Goal: Task Accomplishment & Management: Manage account settings

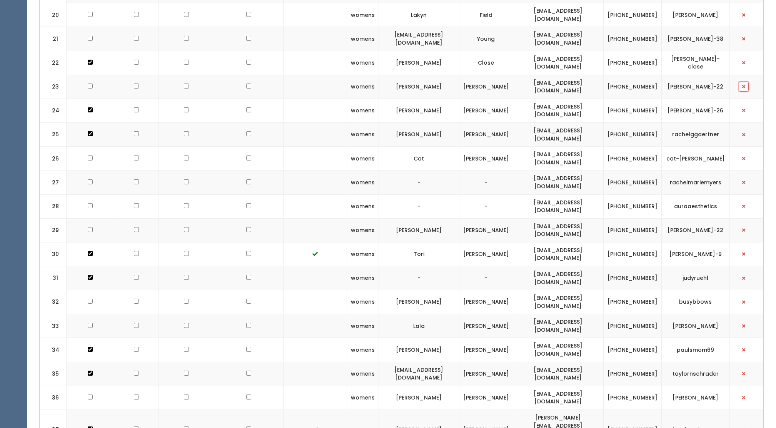
scroll to position [718, 0]
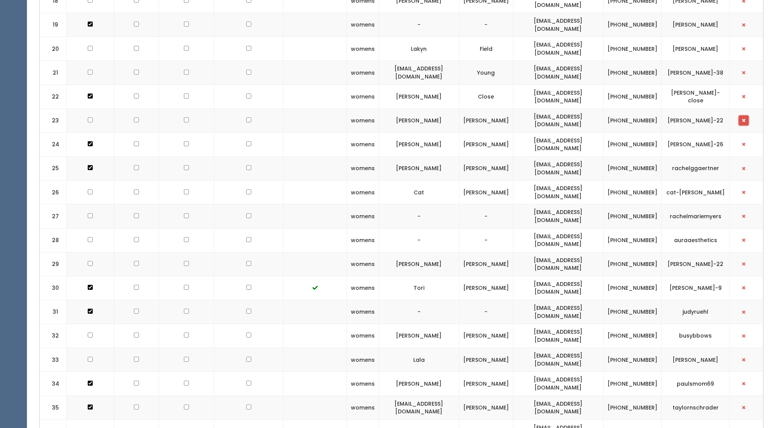
click at [743, 118] on span "button" at bounding box center [743, 120] width 3 height 5
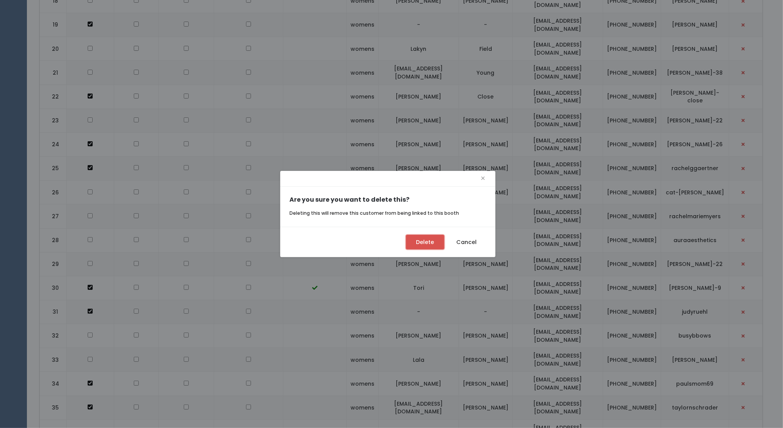
click at [430, 243] on button "Delete" at bounding box center [425, 242] width 38 height 15
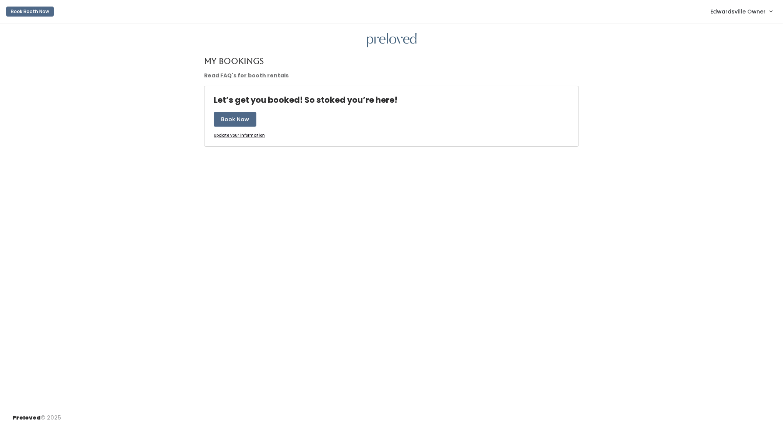
click at [759, 15] on span "Edwardsville Owner" at bounding box center [738, 11] width 55 height 8
click at [753, 26] on link "Admin Home" at bounding box center [745, 30] width 69 height 14
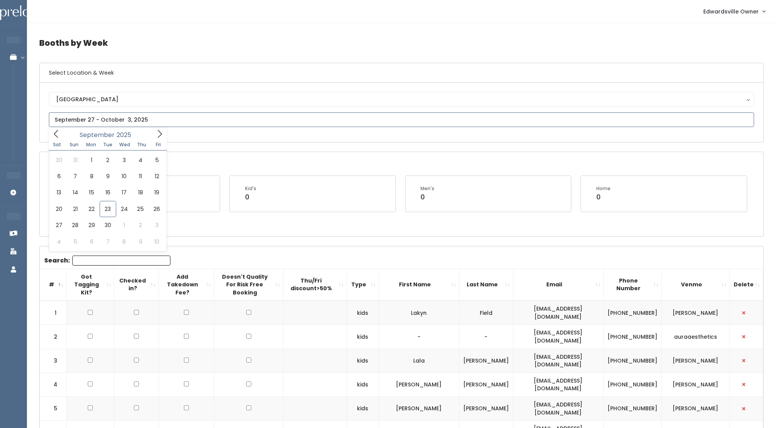
click at [132, 118] on input "text" at bounding box center [401, 119] width 705 height 15
type input "September 13 to September 19"
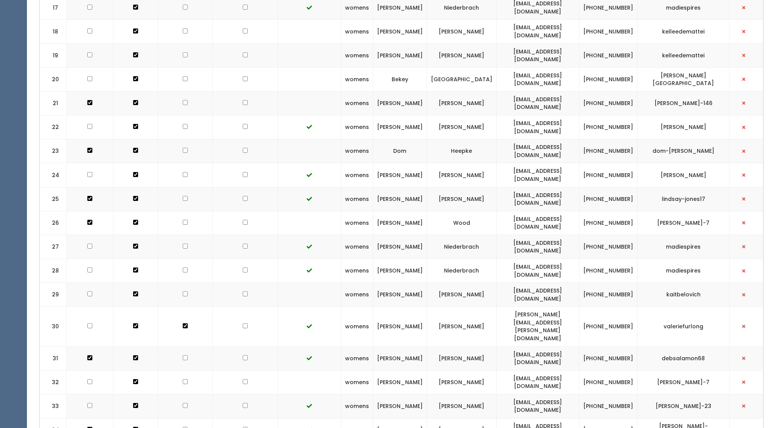
scroll to position [667, 0]
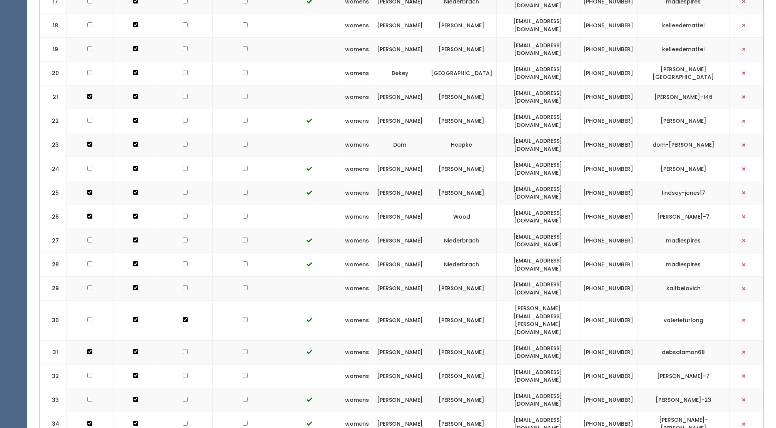
drag, startPoint x: 497, startPoint y: 352, endPoint x: 578, endPoint y: 352, distance: 80.4
drag, startPoint x: 578, startPoint y: 352, endPoint x: 567, endPoint y: 347, distance: 11.9
copy td "[EMAIL_ADDRESS][DOMAIN_NAME]"
drag, startPoint x: 665, startPoint y: 353, endPoint x: 708, endPoint y: 351, distance: 43.5
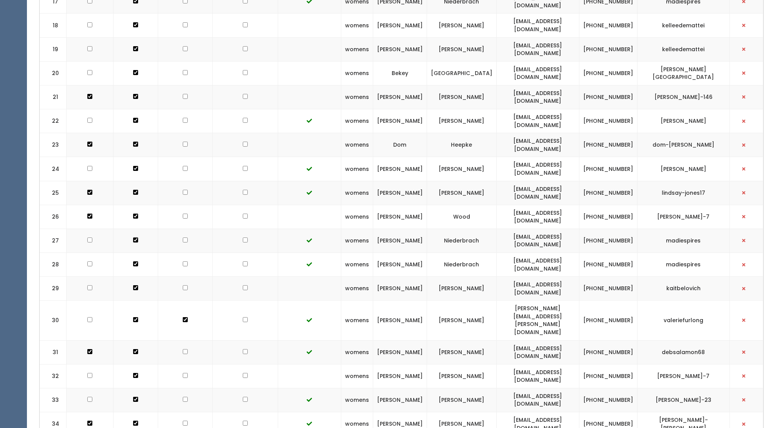
drag, startPoint x: 708, startPoint y: 351, endPoint x: 695, endPoint y: 352, distance: 12.7
copy td "nataliehamm"
drag, startPoint x: 596, startPoint y: 348, endPoint x: 618, endPoint y: 355, distance: 23.5
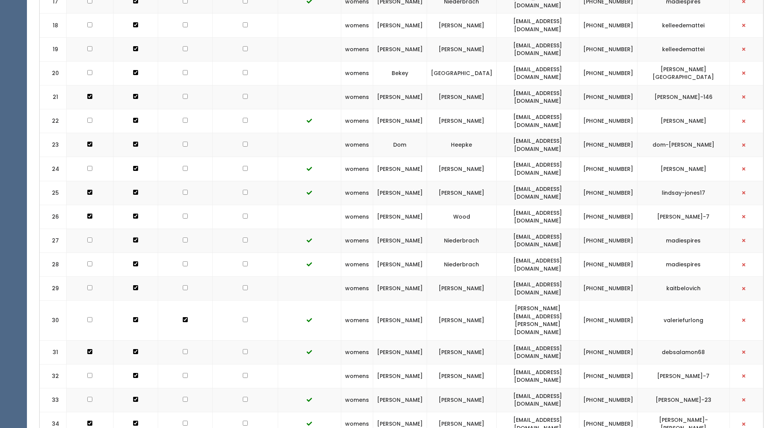
drag, startPoint x: 618, startPoint y: 355, endPoint x: 612, endPoint y: 352, distance: 6.4
copy td "[PHONE_NUMBER]"
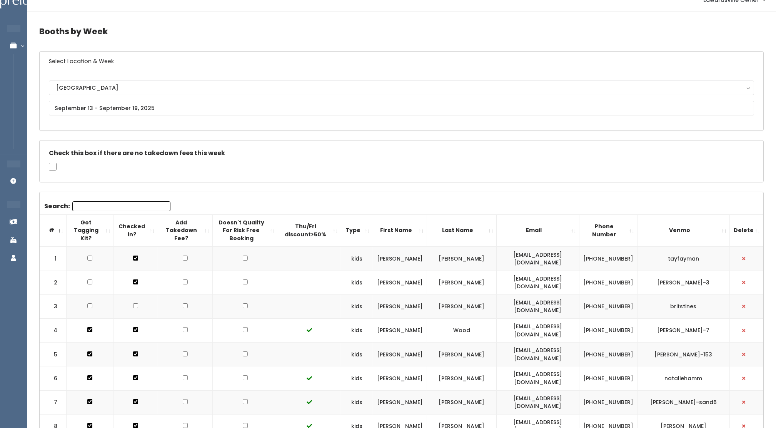
scroll to position [0, 0]
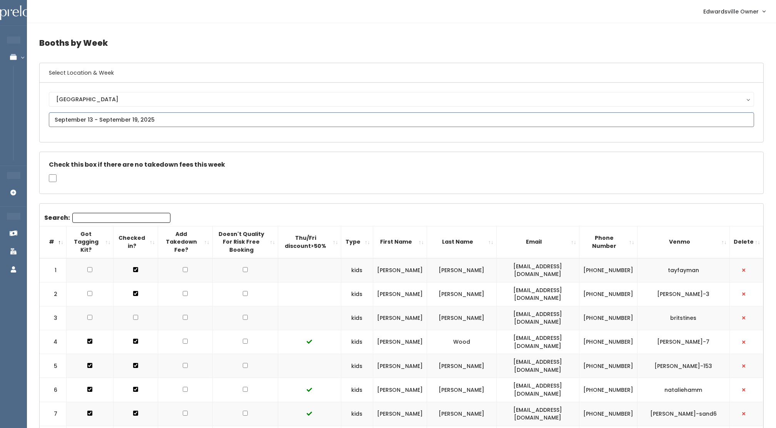
click at [176, 123] on input "text" at bounding box center [401, 119] width 705 height 15
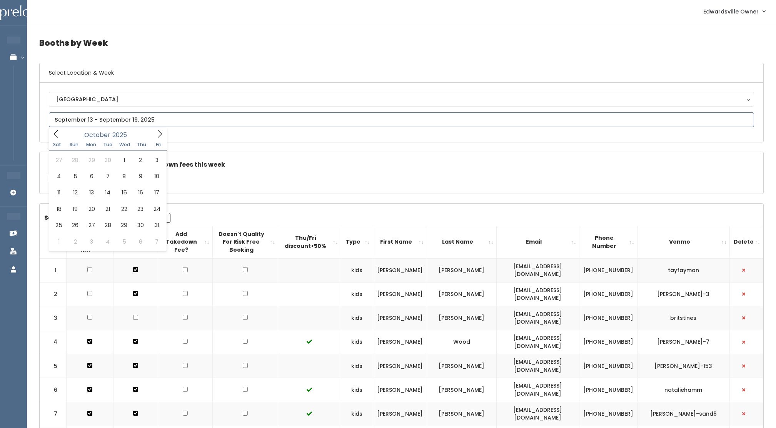
click at [158, 132] on icon at bounding box center [159, 134] width 8 height 8
type input "November 1 to November 7"
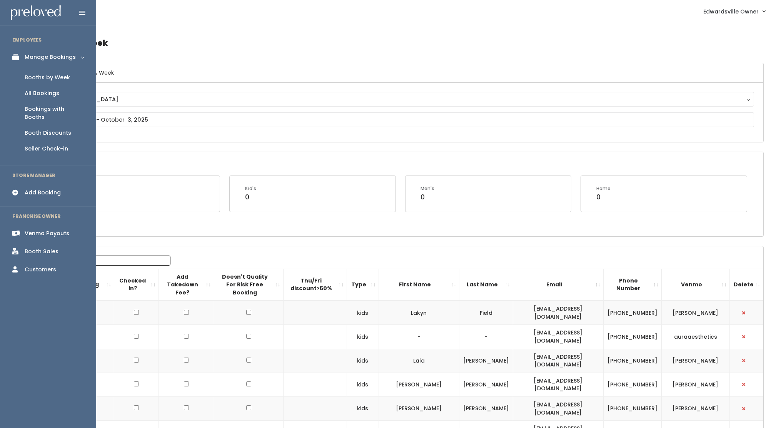
click at [39, 188] on div "Add Booking" at bounding box center [43, 192] width 36 height 8
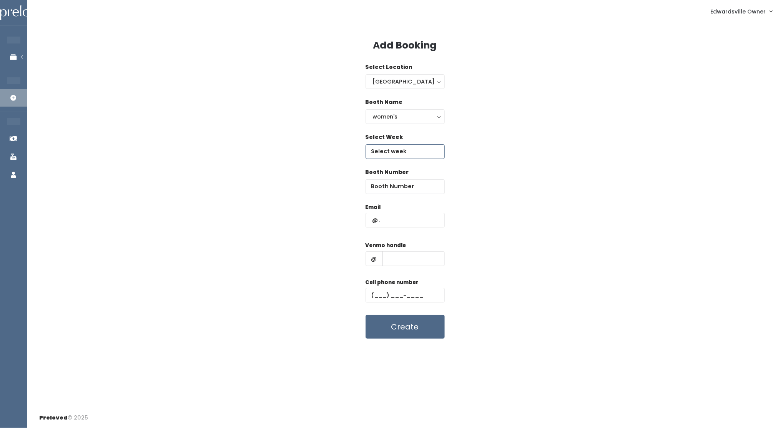
click at [409, 155] on input "text" at bounding box center [405, 151] width 79 height 15
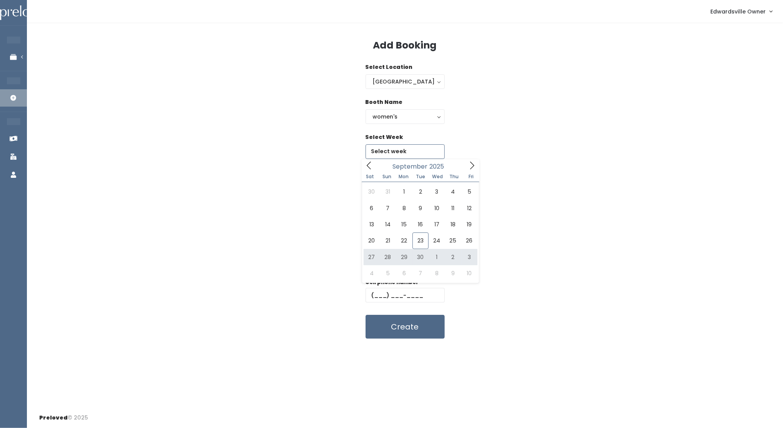
type input "September 27 to October 3"
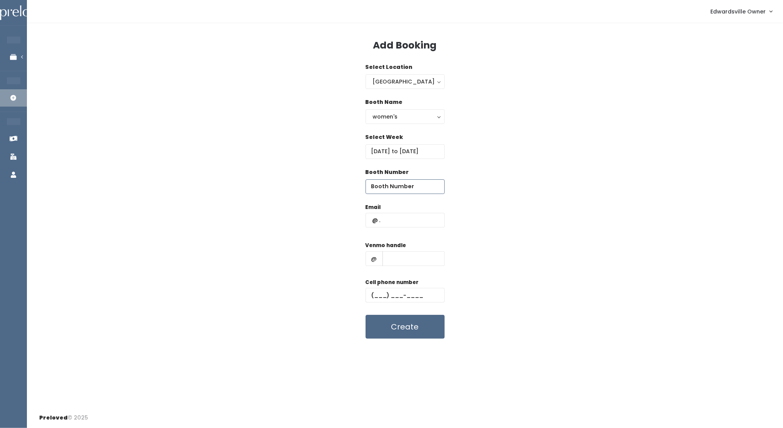
click at [399, 183] on input "number" at bounding box center [405, 186] width 79 height 15
type input "23"
click at [405, 223] on input "text" at bounding box center [405, 220] width 79 height 15
paste input "[EMAIL_ADDRESS][DOMAIN_NAME]"
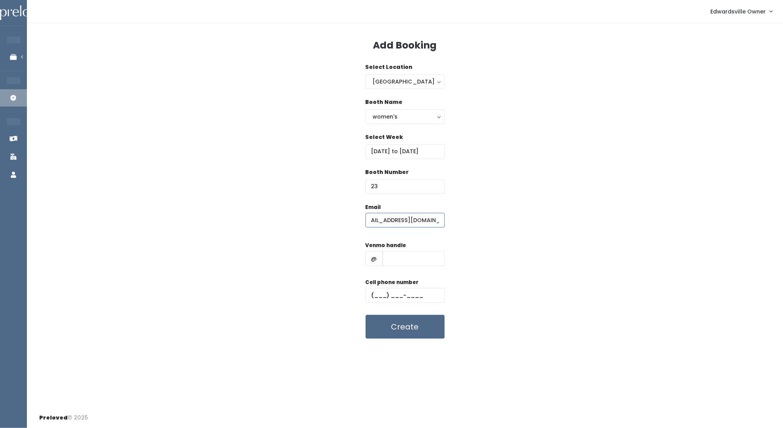
type input "[EMAIL_ADDRESS][DOMAIN_NAME]"
click at [413, 256] on input "text" at bounding box center [414, 258] width 62 height 15
paste input "nataliehamm"
type input "nataliehamm"
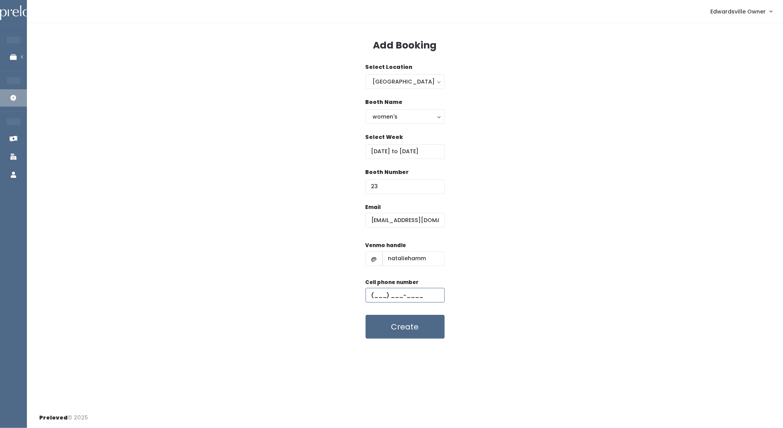
click at [374, 293] on input "text" at bounding box center [405, 295] width 79 height 15
paste input "(618) 973-7289"
type input "(618) 973-7289"
click at [414, 331] on button "Create" at bounding box center [405, 327] width 79 height 24
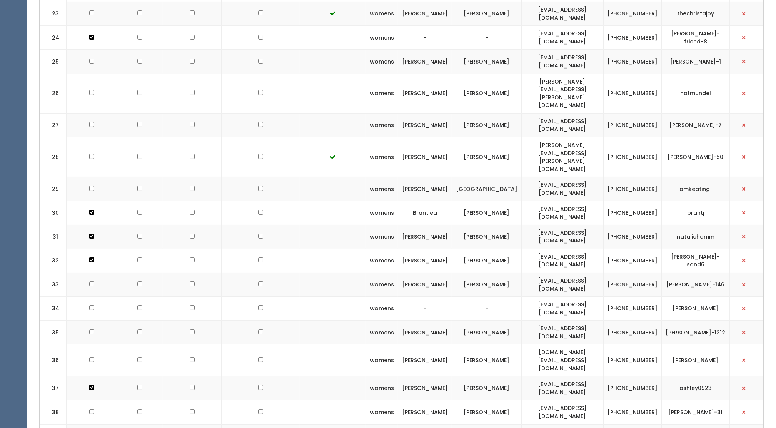
scroll to position [745, 0]
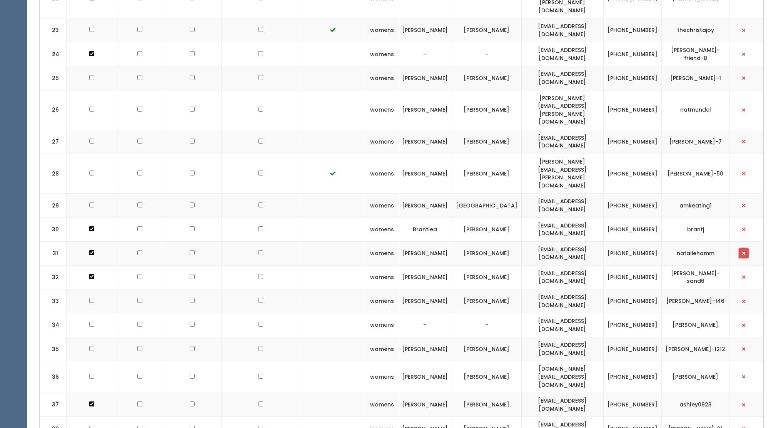
click at [741, 248] on button "button" at bounding box center [743, 253] width 10 height 10
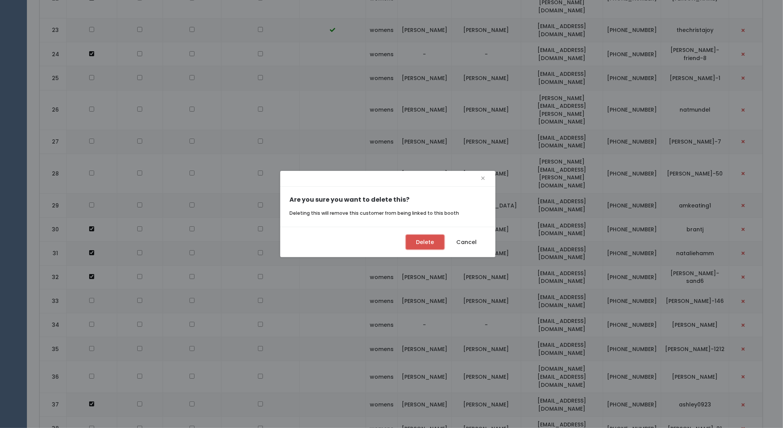
click at [425, 245] on button "Delete" at bounding box center [425, 242] width 38 height 15
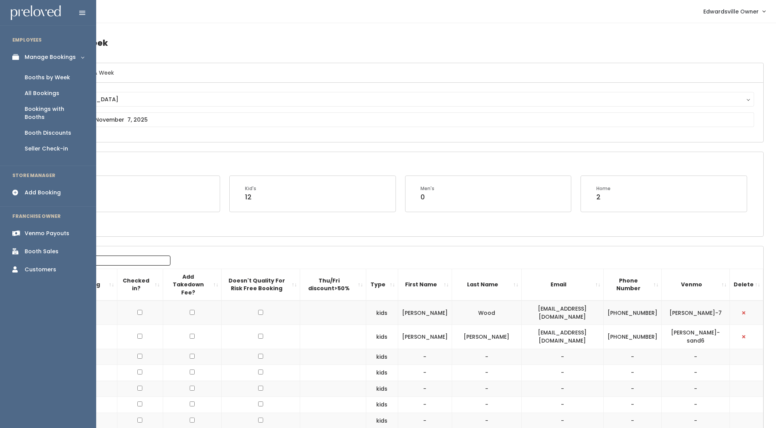
click at [42, 75] on div "Booths by Week" at bounding box center [47, 77] width 45 height 8
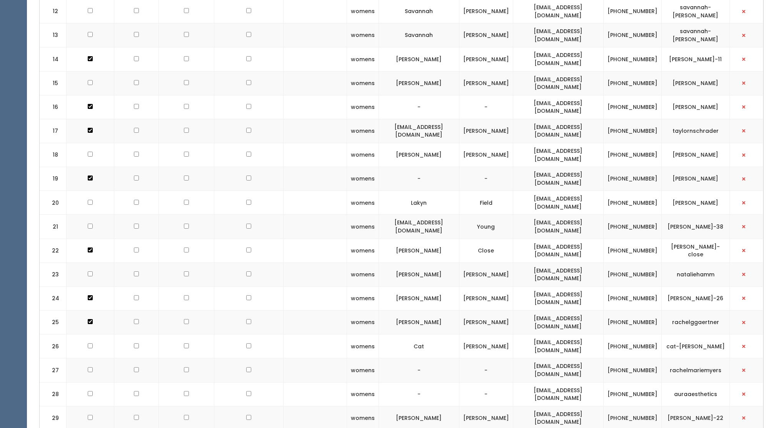
scroll to position [460, 0]
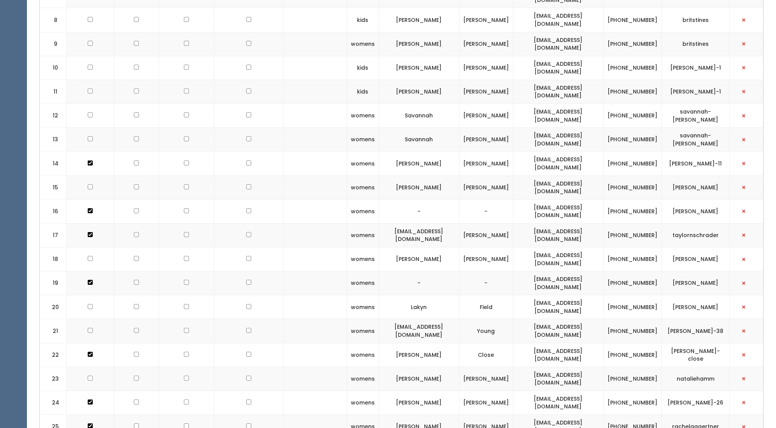
click at [770, 145] on div "Booths by Week Select Location & Week [GEOGRAPHIC_DATA] [GEOGRAPHIC_DATA] Open …" at bounding box center [401, 382] width 749 height 1638
